Goal: Transaction & Acquisition: Purchase product/service

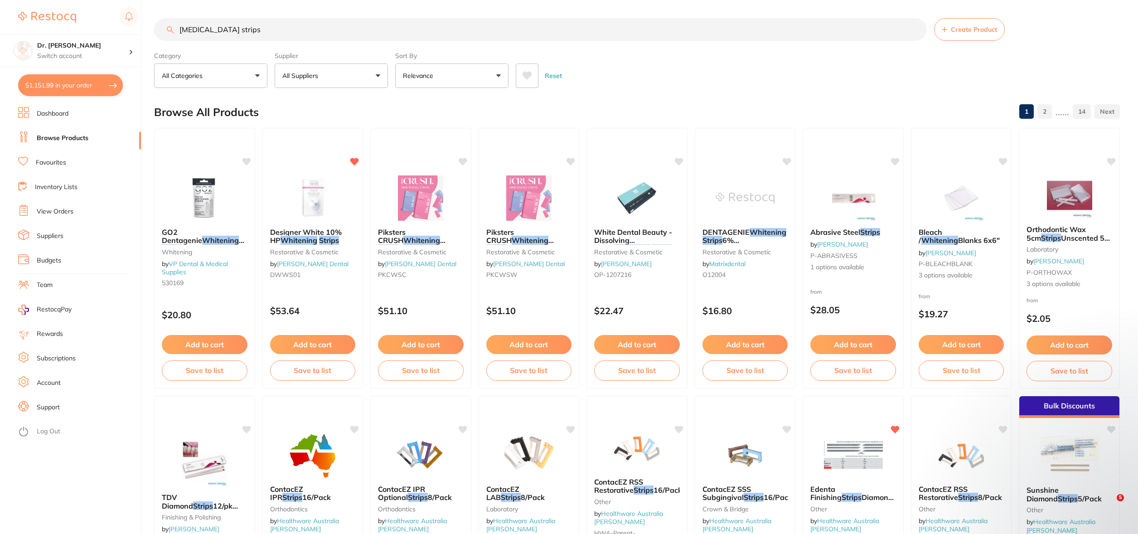
click at [235, 34] on input "[MEDICAL_DATA] strips" at bounding box center [540, 29] width 773 height 23
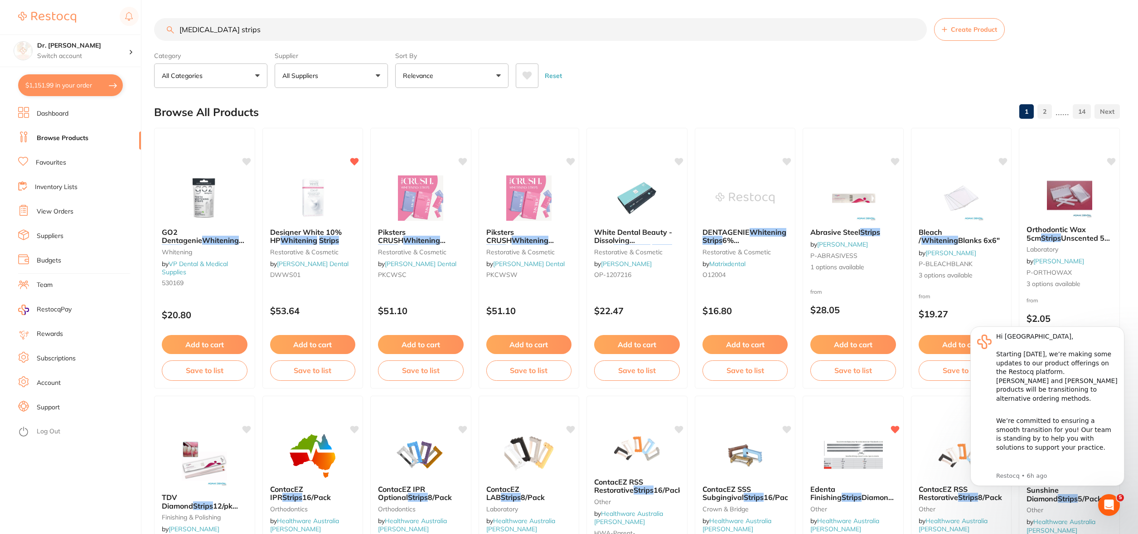
drag, startPoint x: 230, startPoint y: 27, endPoint x: 116, endPoint y: 16, distance: 114.3
click at [116, 16] on div "$1,151.99 Dr. [PERSON_NAME] Switch account Dr. [PERSON_NAME] $1,151.99 in your …" at bounding box center [569, 267] width 1138 height 534
type input "lc block out resin"
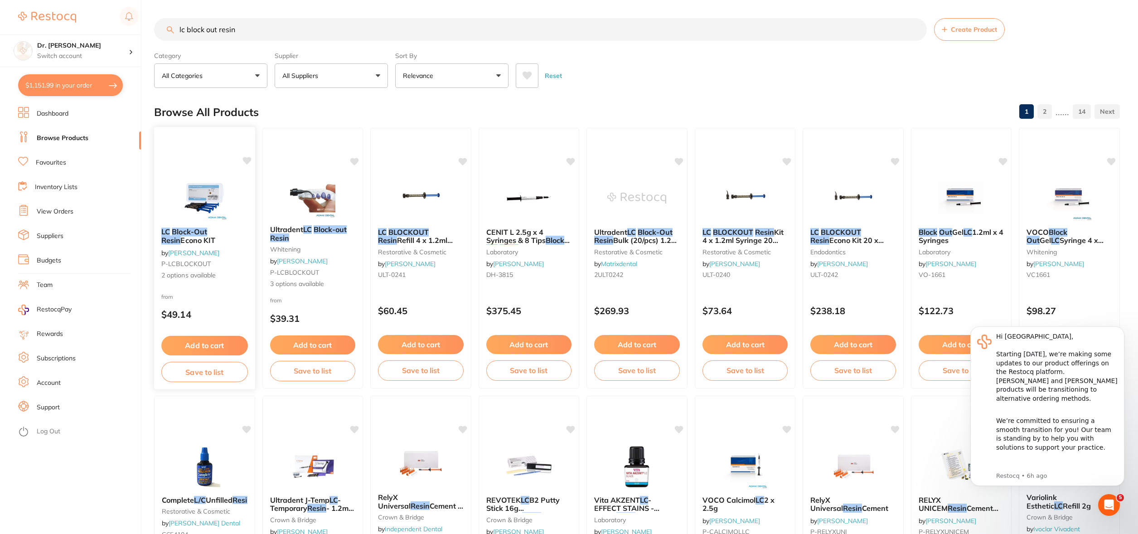
click at [192, 203] on img at bounding box center [204, 198] width 59 height 46
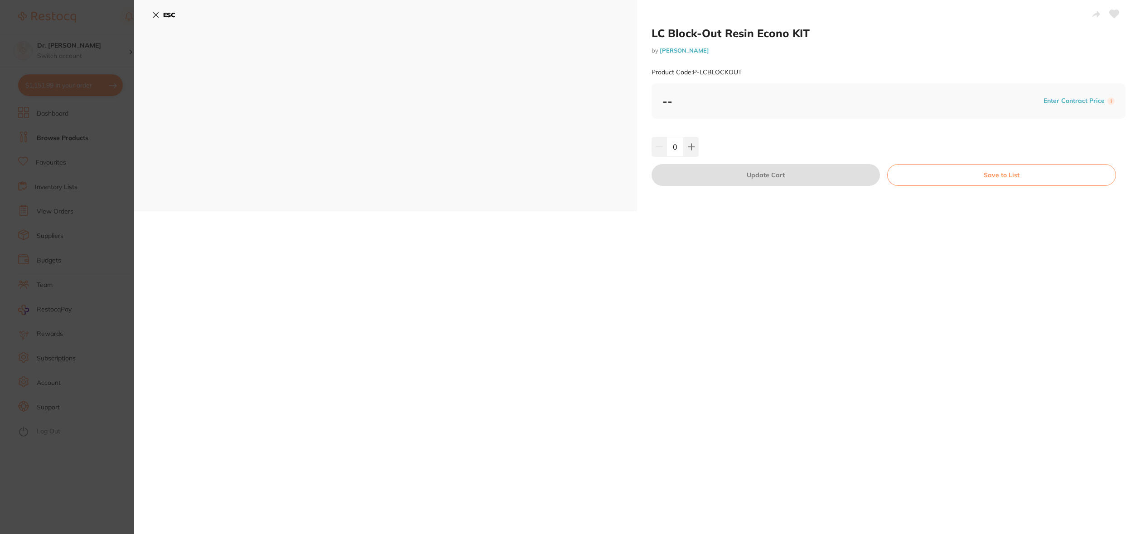
click at [157, 15] on icon at bounding box center [155, 14] width 7 height 7
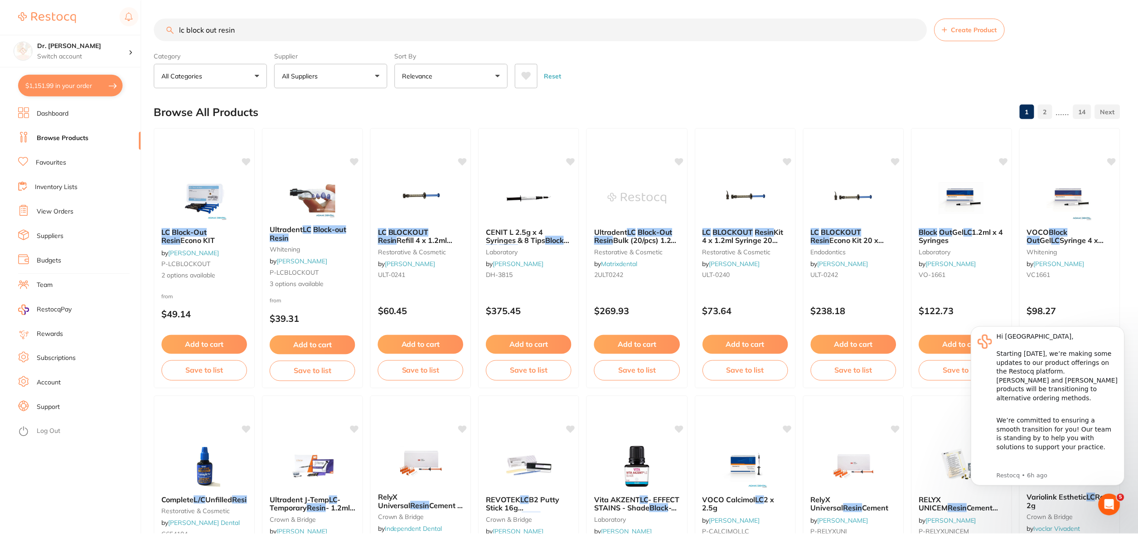
scroll to position [3, 0]
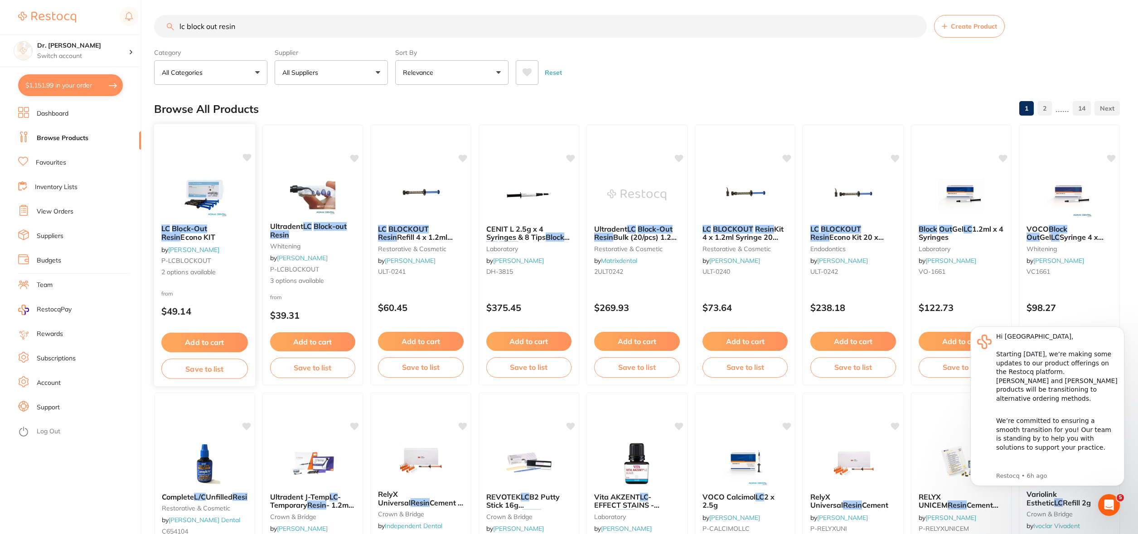
click at [209, 198] on img at bounding box center [204, 194] width 59 height 46
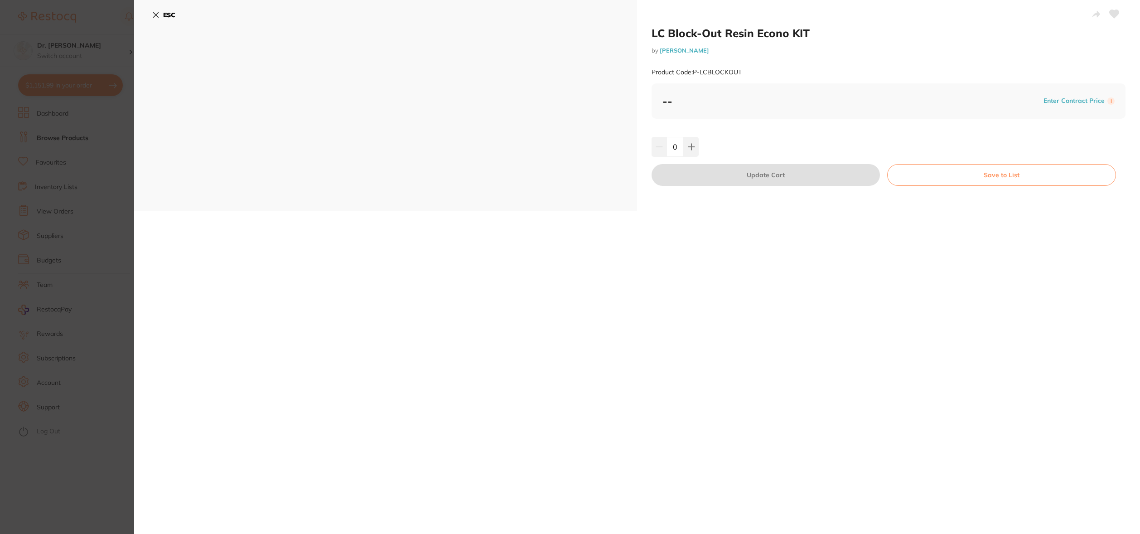
click at [155, 13] on icon at bounding box center [155, 14] width 7 height 7
